Goal: Entertainment & Leisure: Consume media (video, audio)

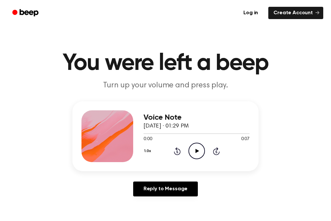
click at [195, 152] on icon at bounding box center [197, 151] width 4 height 4
click at [193, 147] on icon "Play Audio" at bounding box center [196, 150] width 16 height 16
click at [194, 150] on icon "Play Audio" at bounding box center [196, 150] width 16 height 16
click at [198, 149] on icon "Play Audio" at bounding box center [196, 150] width 16 height 16
